Goal: Task Accomplishment & Management: Manage account settings

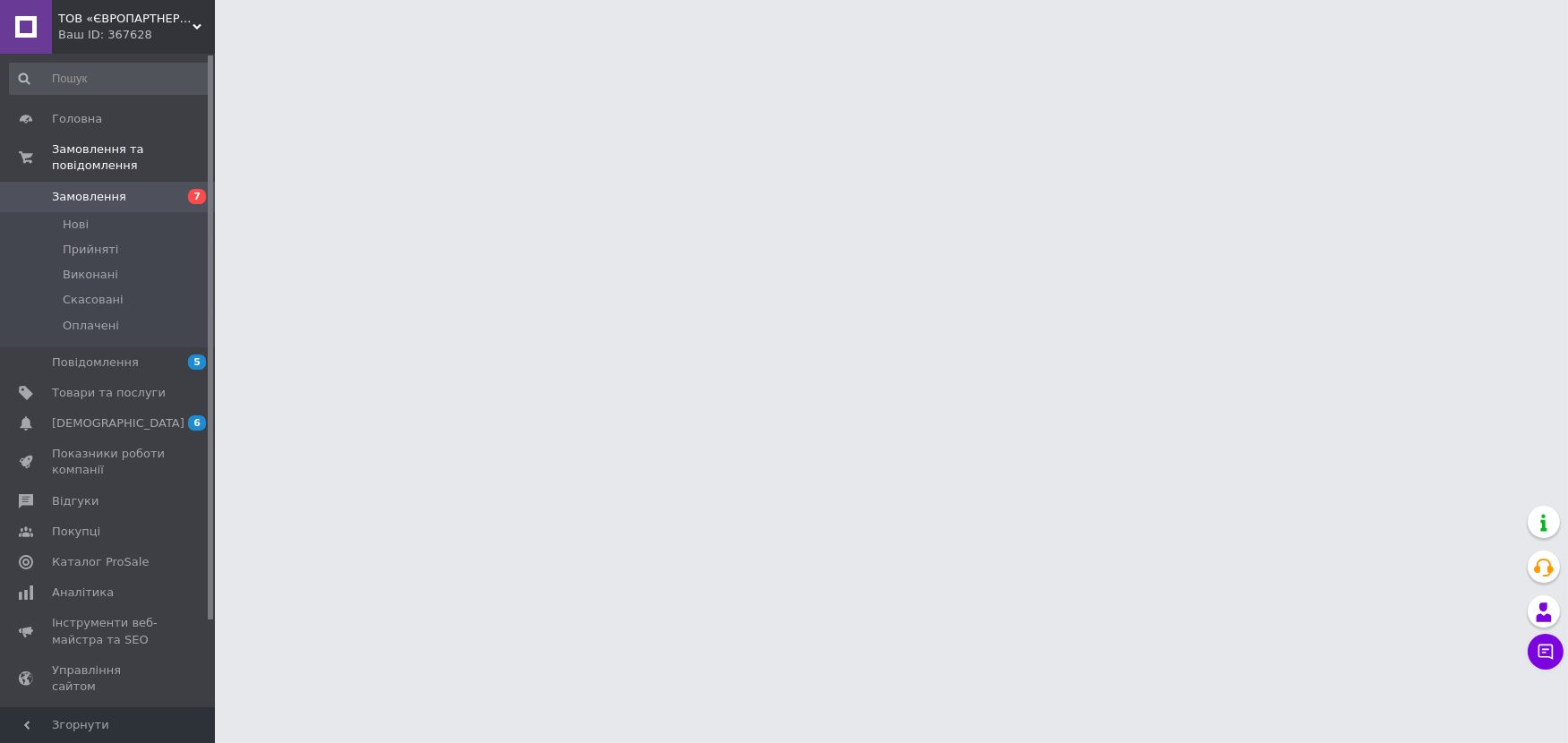
click at [95, 189] on span "Замовлення" at bounding box center [89, 197] width 74 height 16
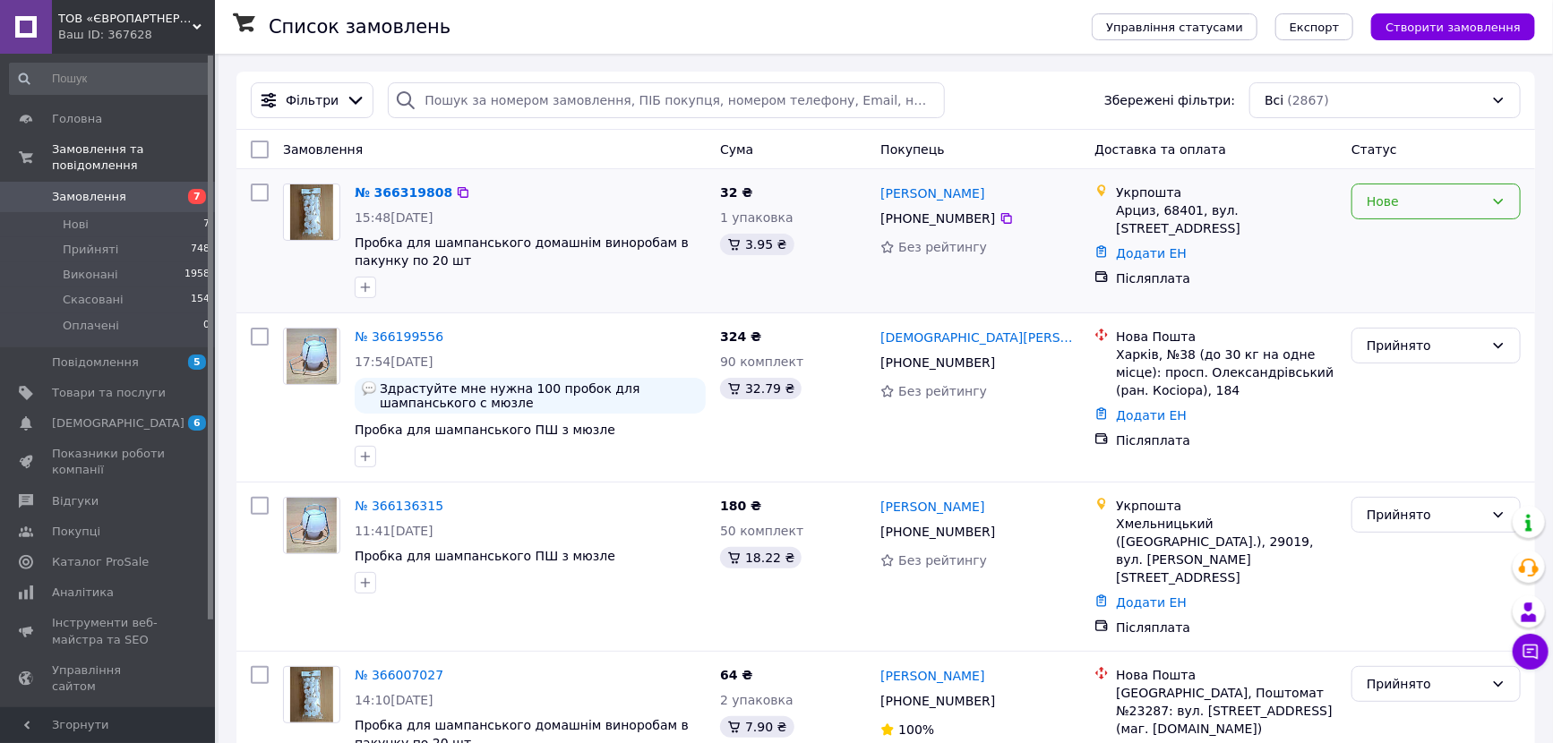
click at [1452, 193] on div "Нове" at bounding box center [1424, 202] width 117 height 20
click at [1410, 244] on li "Прийнято" at bounding box center [1436, 242] width 167 height 32
